Goal: Task Accomplishment & Management: Use online tool/utility

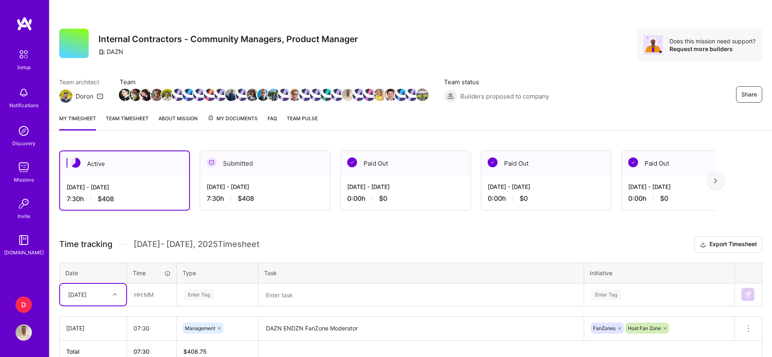
scroll to position [44, 0]
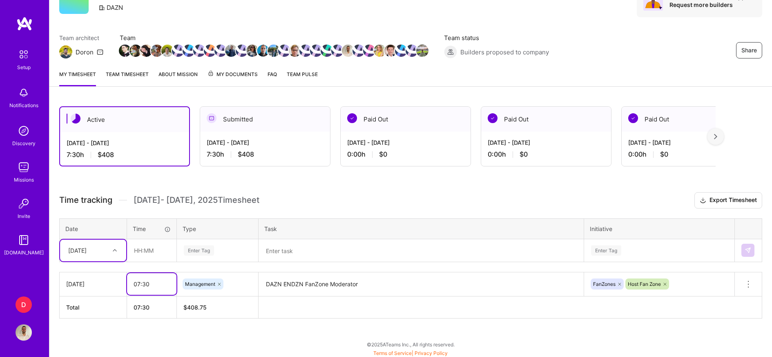
click at [145, 282] on input "07:30" at bounding box center [151, 284] width 49 height 22
click at [140, 279] on input "07:00" at bounding box center [151, 284] width 49 height 22
type input "08:00"
click at [222, 317] on div "Active [DATE] - [DATE] 7:30 h $408 Submitted [DATE] - [DATE] 7:30 h $408 Paid O…" at bounding box center [410, 227] width 723 height 262
click at [115, 251] on div at bounding box center [116, 250] width 13 height 11
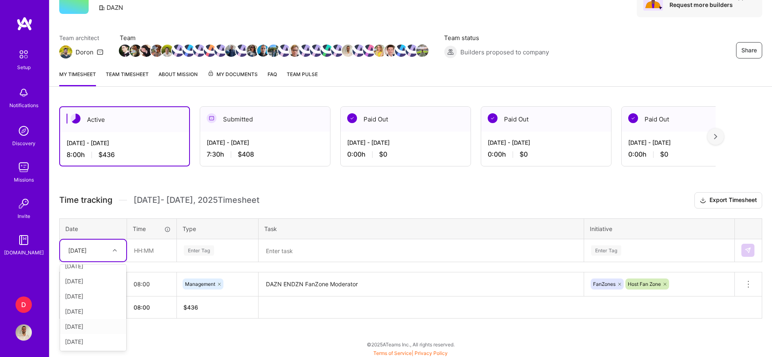
scroll to position [23, 0]
click at [98, 341] on div "[DATE]" at bounding box center [93, 341] width 66 height 15
click at [141, 248] on input "text" at bounding box center [152, 250] width 49 height 22
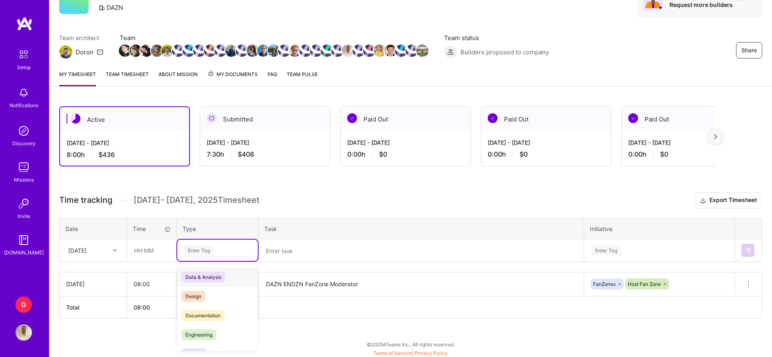
click at [202, 248] on div "Enter Tag" at bounding box center [199, 250] width 30 height 13
click at [211, 323] on span "Management" at bounding box center [200, 322] width 38 height 11
click at [291, 248] on textarea at bounding box center [422, 251] width 324 height 22
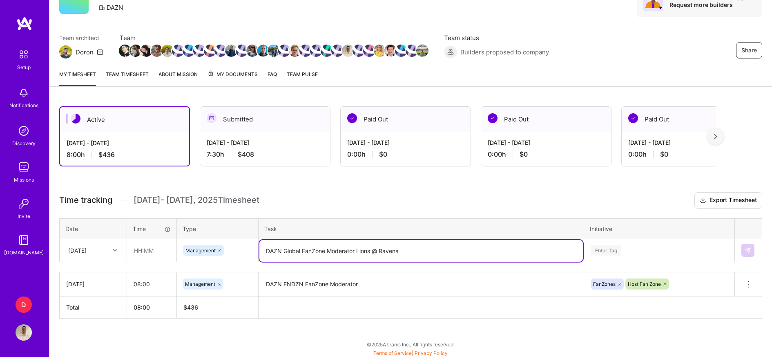
type textarea "DAZN Global FanZone Moderator Lions @ Ravens"
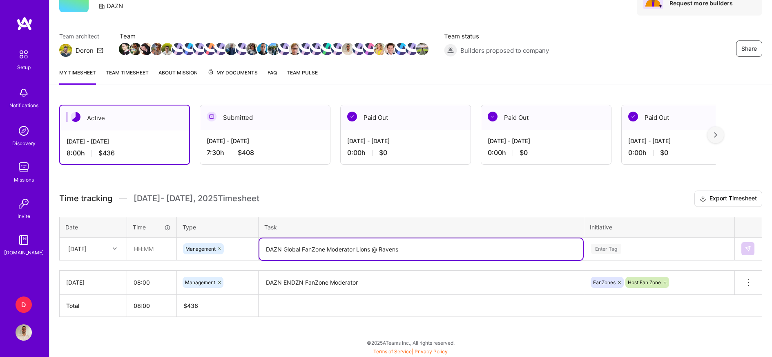
click at [608, 255] on div "Enter Tag" at bounding box center [660, 248] width 150 height 21
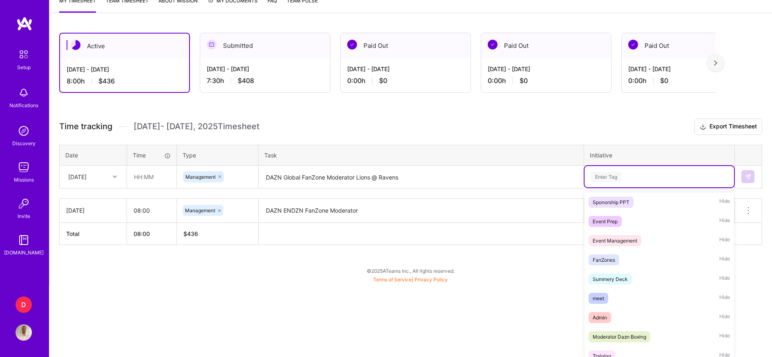
scroll to position [214, 0]
click at [607, 262] on span "FanZones" at bounding box center [604, 259] width 31 height 11
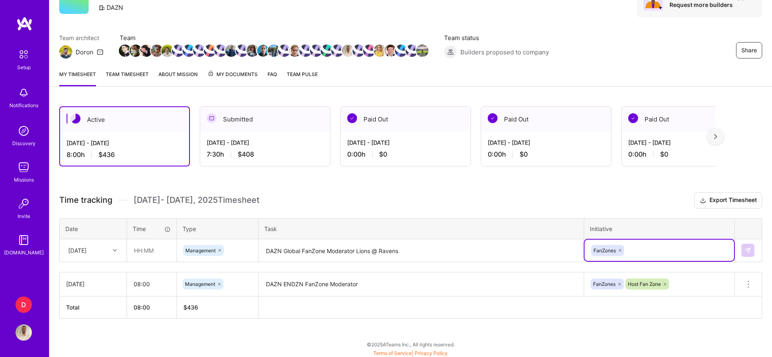
click at [647, 247] on div "option FanZones, selected. Select is focused ,type to refine list, press Down t…" at bounding box center [660, 249] width 150 height 21
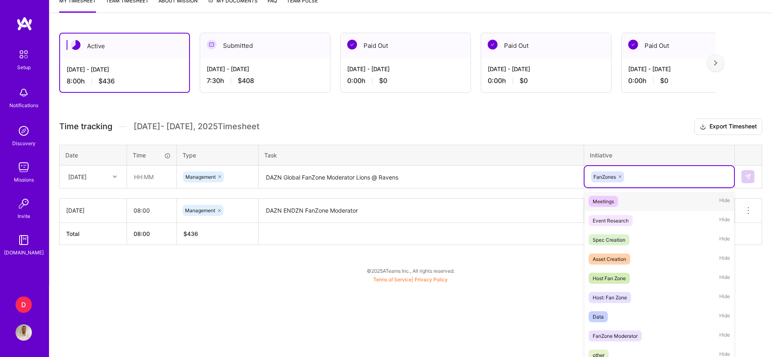
scroll to position [231, 0]
click at [639, 278] on div "Host Fan Zone Hide" at bounding box center [660, 277] width 150 height 19
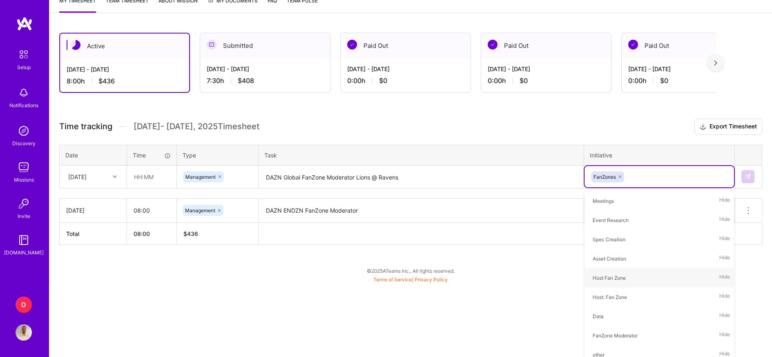
scroll to position [44, 0]
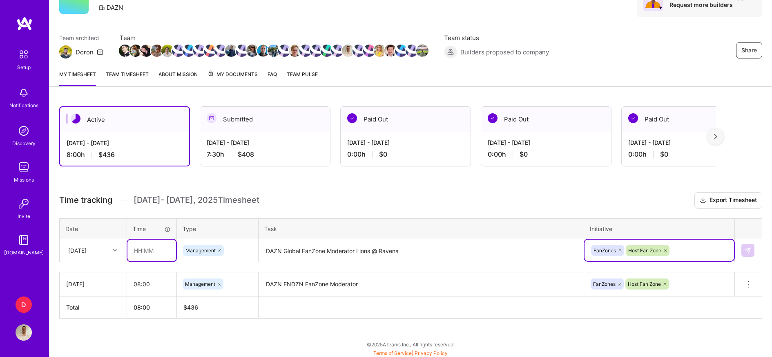
click at [136, 255] on input "text" at bounding box center [152, 250] width 49 height 22
